Goal: Information Seeking & Learning: Learn about a topic

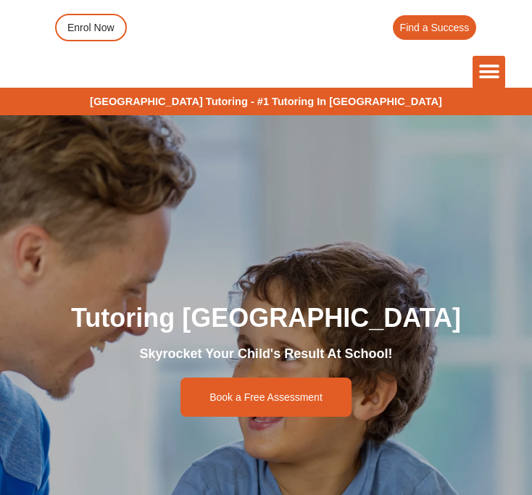
click at [489, 74] on icon "Menu Toggle" at bounding box center [489, 72] width 22 height 22
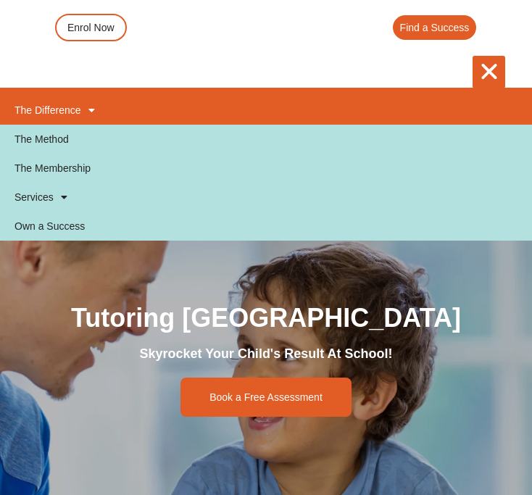
click at [112, 117] on link "The Difference" at bounding box center [266, 110] width 532 height 29
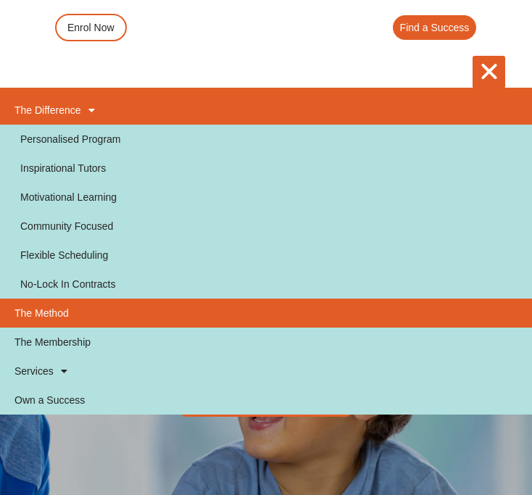
click at [70, 306] on link "The Method" at bounding box center [266, 312] width 532 height 29
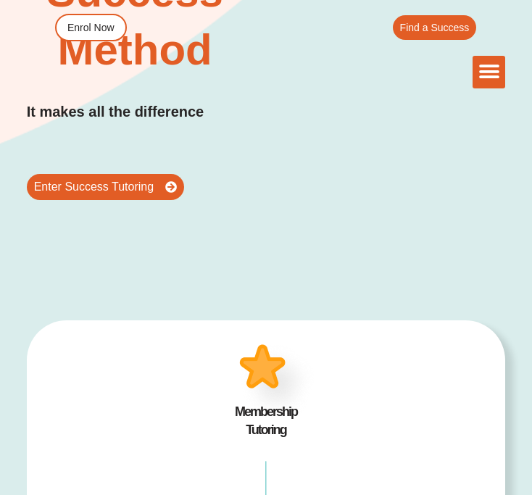
scroll to position [503, 0]
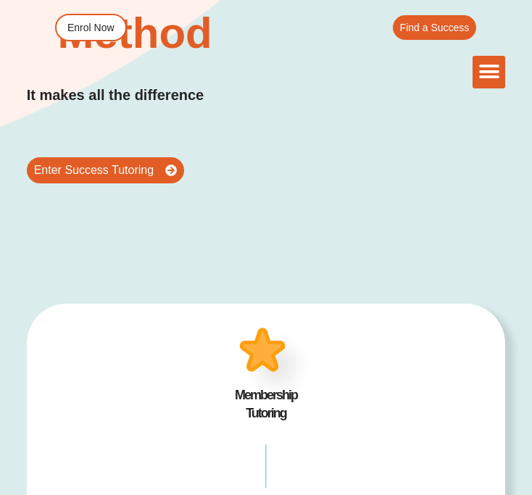
click at [493, 64] on icon "Menu Toggle" at bounding box center [489, 72] width 22 height 22
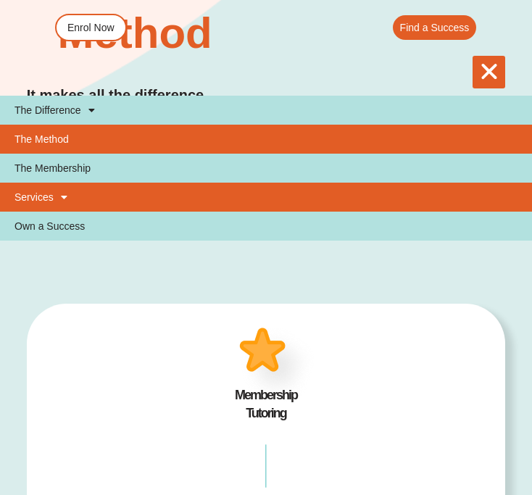
click at [63, 190] on span at bounding box center [61, 197] width 14 height 25
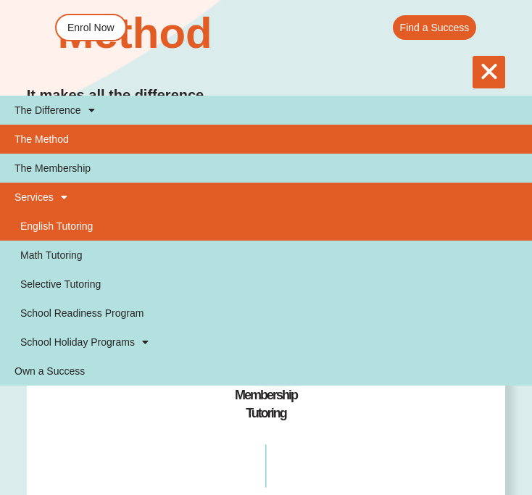
click at [66, 223] on link "English Tutoring" at bounding box center [266, 226] width 532 height 29
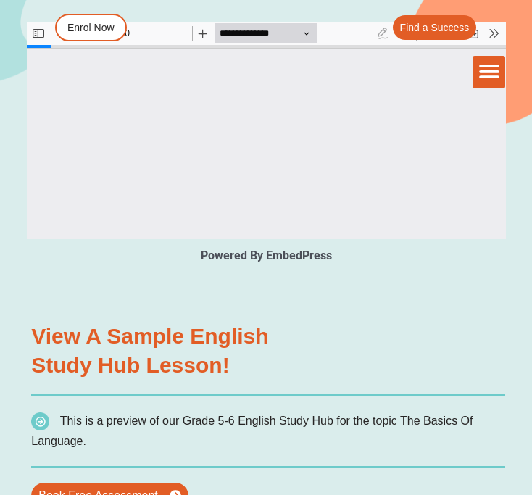
scroll to position [3460, 0]
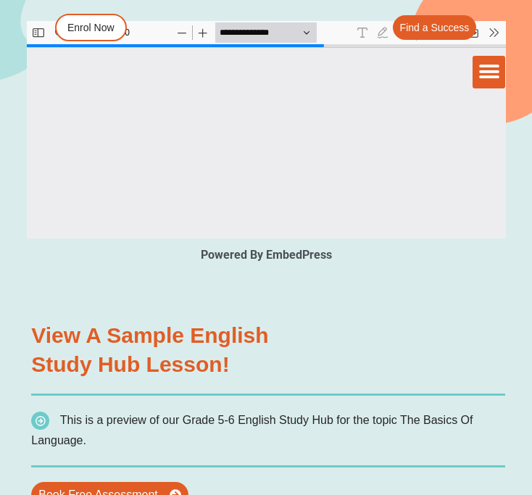
type input "*"
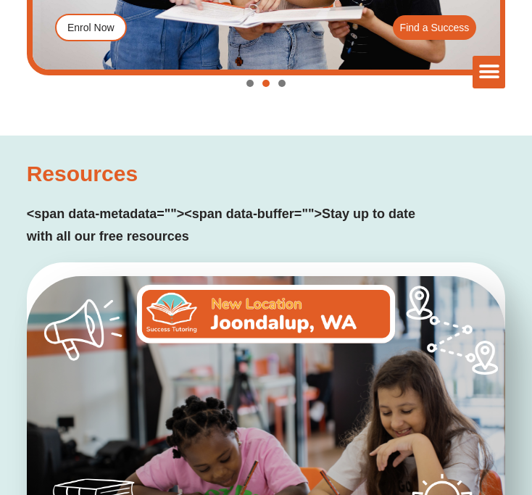
scroll to position [5261, 0]
